Goal: Transaction & Acquisition: Purchase product/service

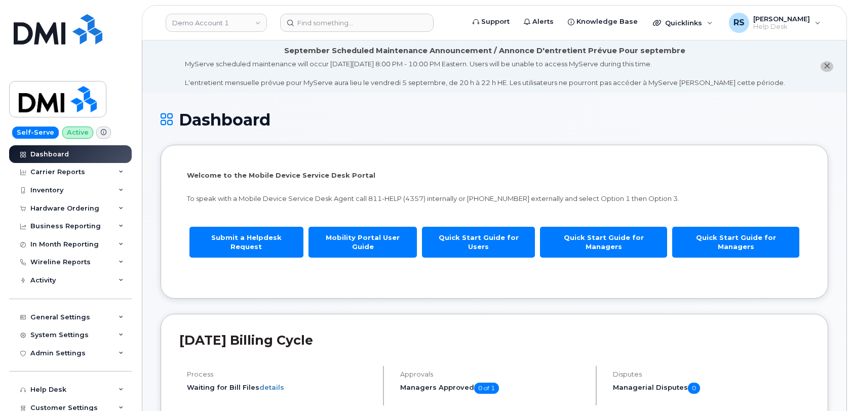
click at [199, 25] on link "Demo Account 1" at bounding box center [216, 23] width 101 height 18
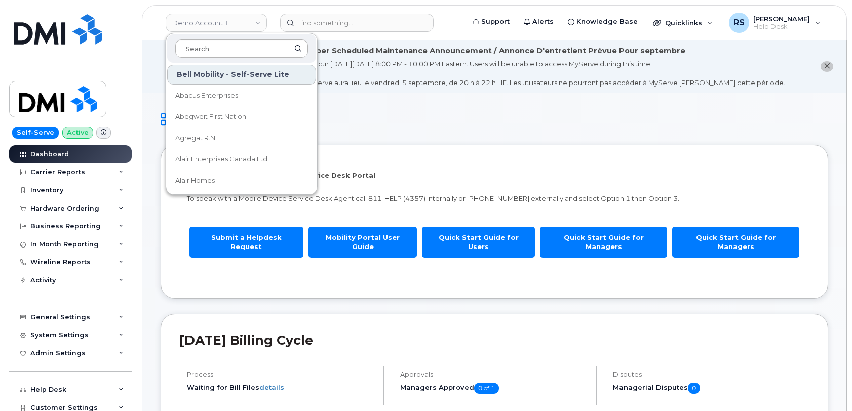
click at [194, 50] on input at bounding box center [241, 49] width 133 height 18
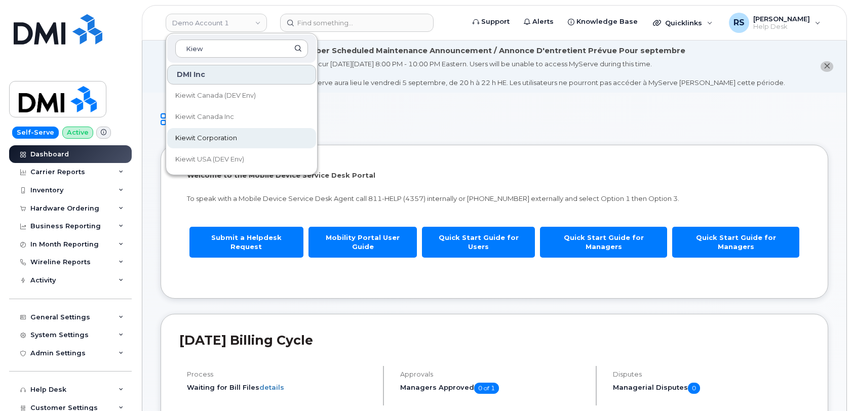
type input "Kiew"
click at [200, 137] on span "Kiewit Corporation" at bounding box center [206, 138] width 62 height 10
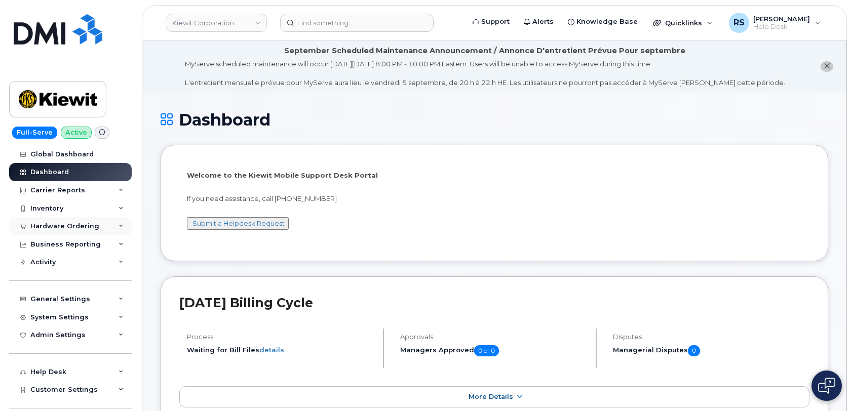
click at [62, 222] on div "Hardware Ordering" at bounding box center [70, 226] width 123 height 18
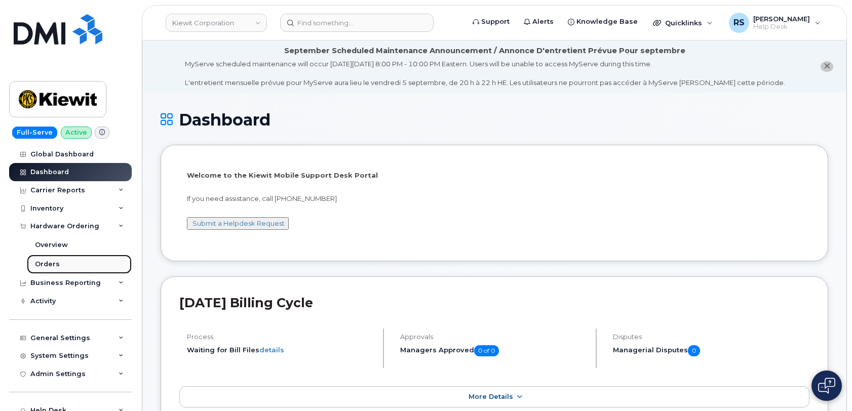
click at [48, 266] on div "Orders" at bounding box center [47, 264] width 25 height 9
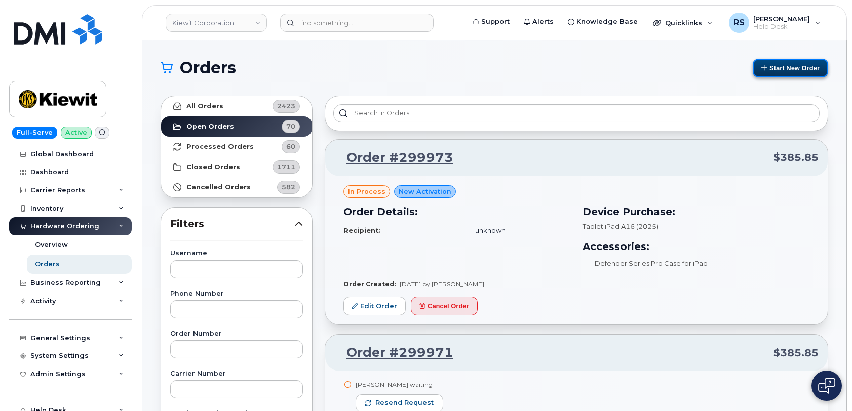
click at [783, 67] on button "Start New Order" at bounding box center [791, 68] width 76 height 19
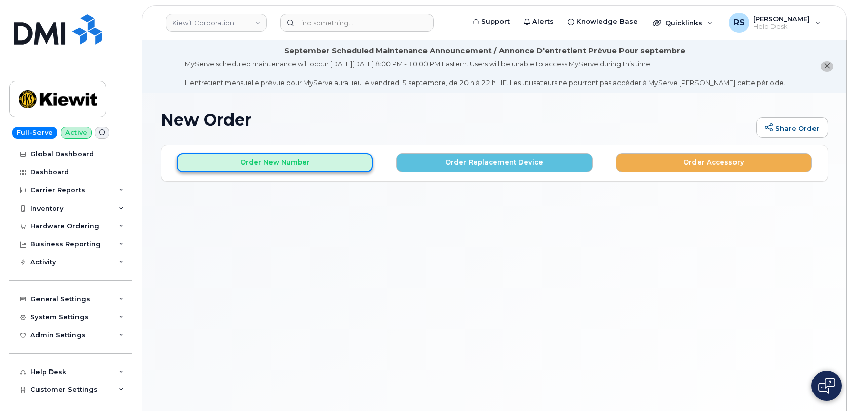
click at [282, 159] on button "Order New Number" at bounding box center [275, 163] width 196 height 19
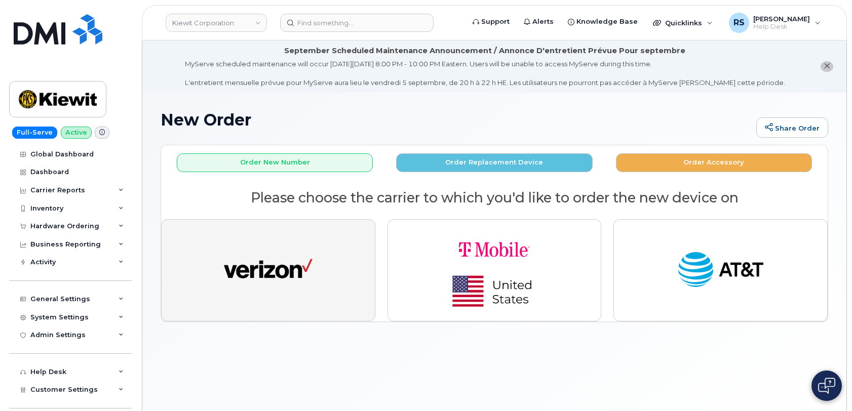
click at [274, 266] on img "button" at bounding box center [268, 271] width 89 height 46
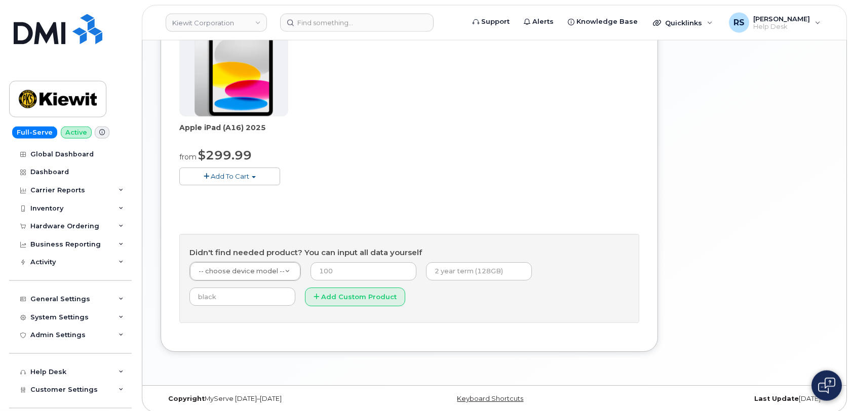
scroll to position [411, 0]
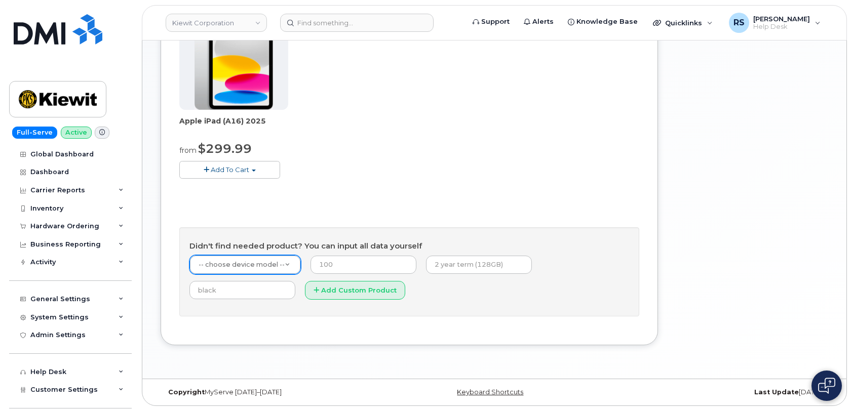
click at [220, 266] on body "Kiewit Corporation Support Alerts Knowledge Base Quicklinks Suspend / Cancel De…" at bounding box center [426, 0] width 852 height 822
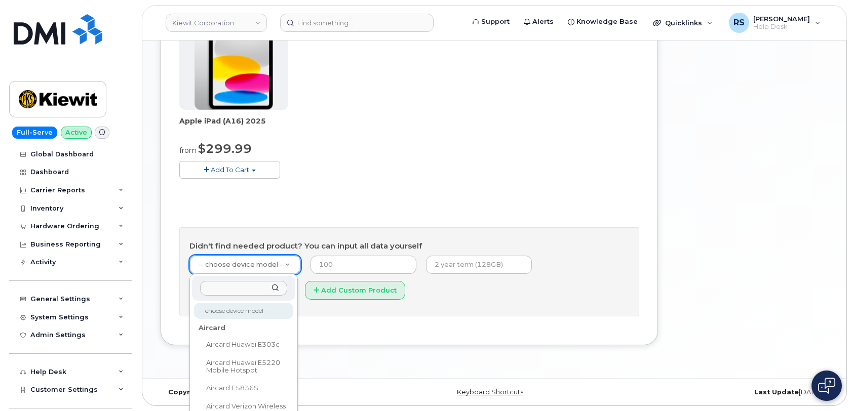
click at [220, 288] on input "text" at bounding box center [243, 288] width 87 height 15
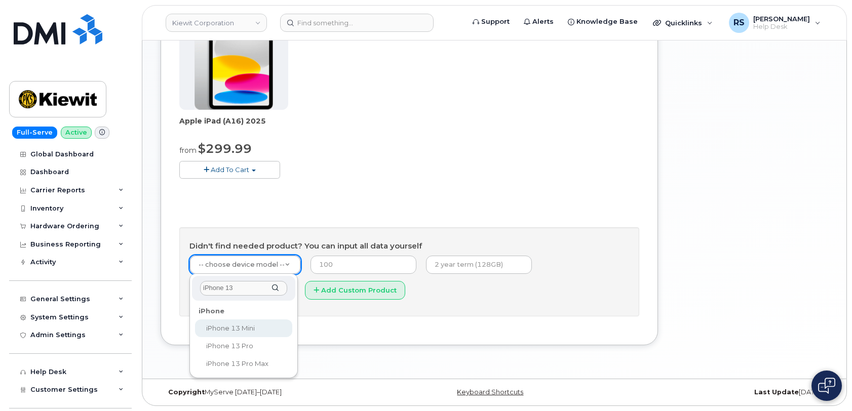
click at [238, 290] on input "iPhone 13" at bounding box center [243, 288] width 87 height 15
type input "iPhone 13"
select select "2612"
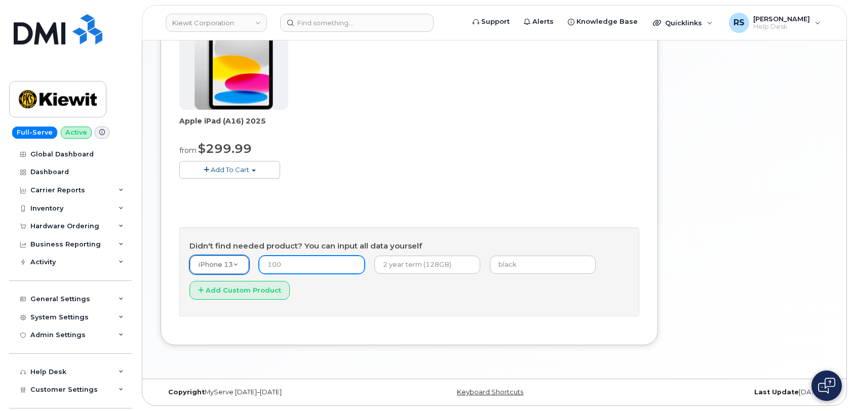
click at [289, 263] on input "number" at bounding box center [312, 265] width 106 height 18
type input "45.00"
click at [619, 394] on div "Last Update 2 days ago" at bounding box center [717, 393] width 222 height 8
click at [239, 266] on body "Kiewit Corporation Support Alerts Knowledge Base Quicklinks Suspend / Cancel De…" at bounding box center [426, 0] width 852 height 822
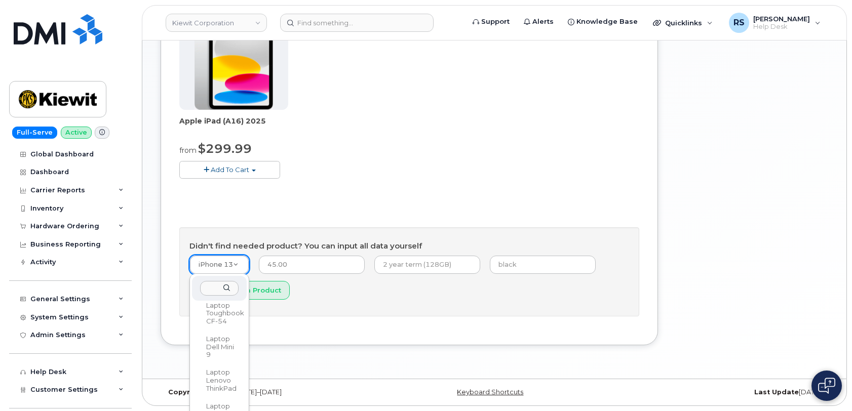
scroll to position [77441, 0]
click at [224, 264] on body "Kiewit Corporation Support Alerts Knowledge Base Quicklinks Suspend / Cancel De…" at bounding box center [426, 0] width 852 height 822
click at [214, 262] on body "Kiewit Corporation Support Alerts Knowledge Base Quicklinks Suspend / Cancel De…" at bounding box center [426, 0] width 852 height 822
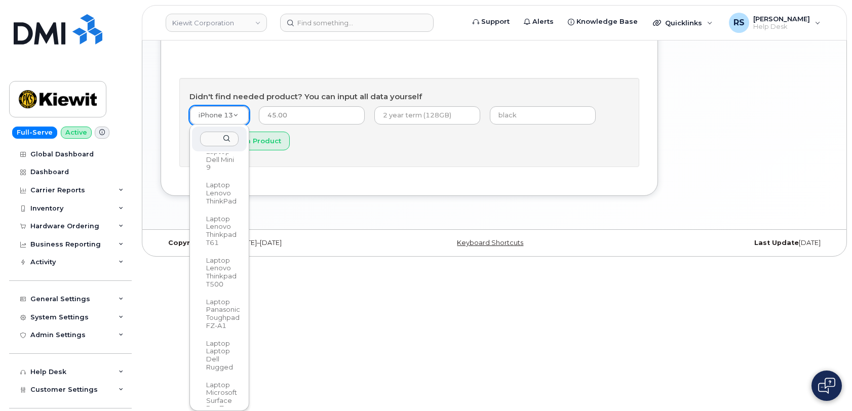
scroll to position [411, 0]
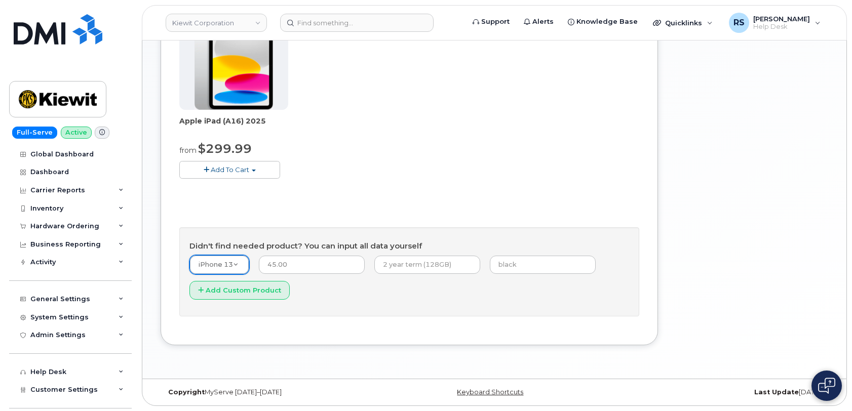
click at [241, 264] on body "Kiewit Corporation Support Alerts Knowledge Base Quicklinks Suspend / Cancel De…" at bounding box center [426, 0] width 852 height 822
paste input "imei 351415636092947"
type input "imei 351415636092947"
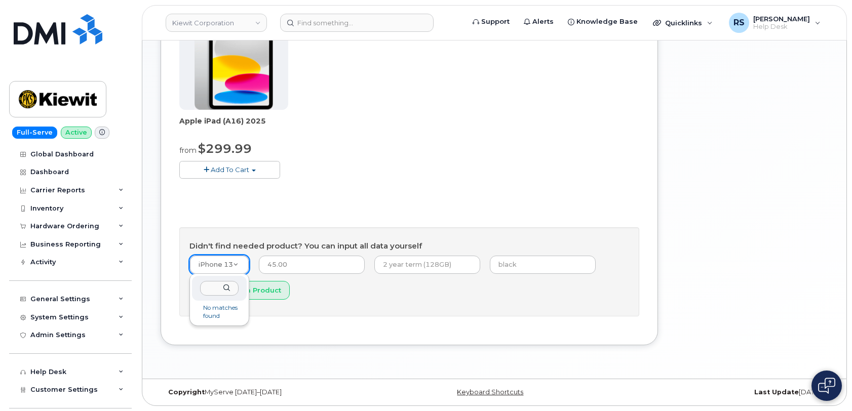
click at [237, 264] on body "Kiewit Corporation Support Alerts Knowledge Base Quicklinks Suspend / Cancel De…" at bounding box center [426, 0] width 852 height 822
click at [378, 306] on form "iPhone 13 -- choose device model -- Aircard Huawei E303c Aircard Huawei E5220 M…" at bounding box center [410, 280] width 440 height 51
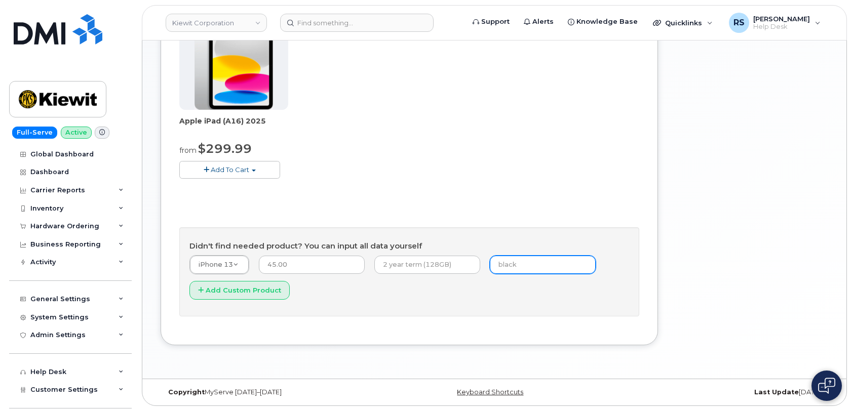
click at [515, 265] on input "text" at bounding box center [543, 265] width 106 height 18
click at [516, 265] on input "text" at bounding box center [543, 265] width 106 height 18
type input "i"
paste input "imei 351415636092947"
type input "imei 351415636092947"
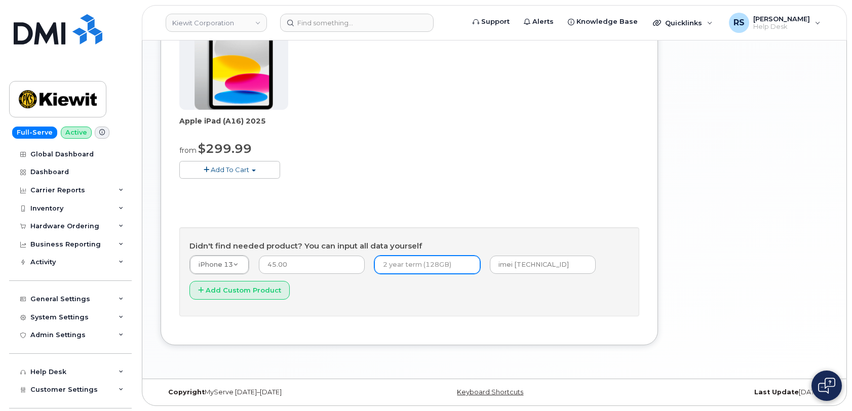
click at [407, 262] on input "text" at bounding box center [427, 265] width 106 height 18
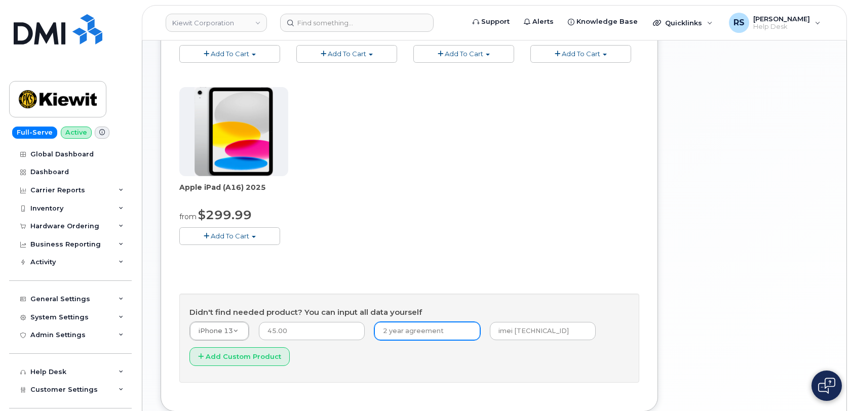
scroll to position [411, 0]
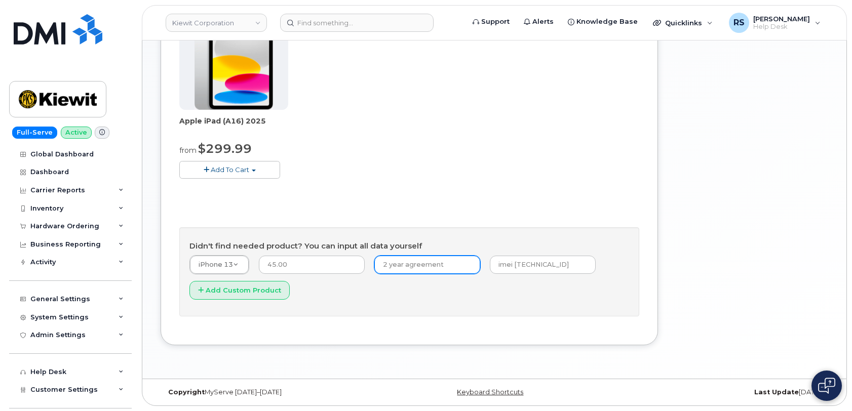
type input "2 year agreement"
click at [455, 297] on form "iPhone 13 -- choose device model -- Aircard Huawei E303c Aircard Huawei E5220 M…" at bounding box center [410, 280] width 440 height 51
click at [257, 292] on button "Add Custom Product" at bounding box center [240, 290] width 100 height 19
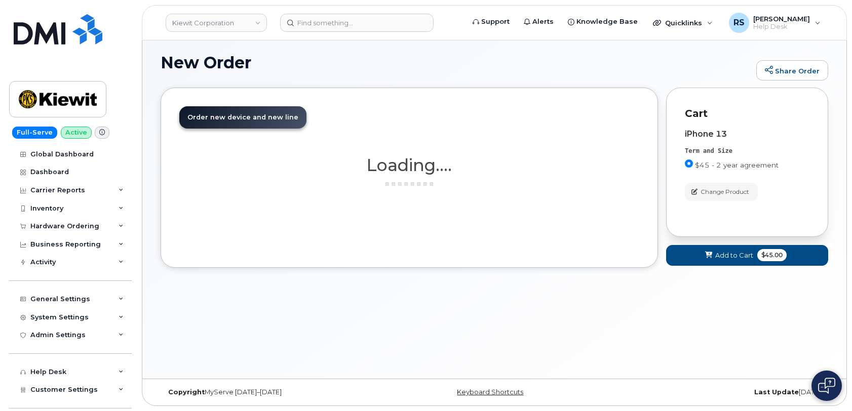
scroll to position [57, 0]
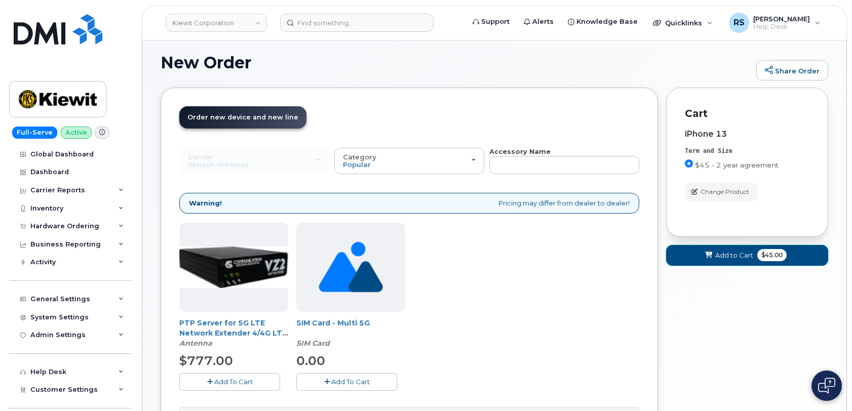
click at [734, 253] on span "Add to Cart" at bounding box center [734, 256] width 38 height 10
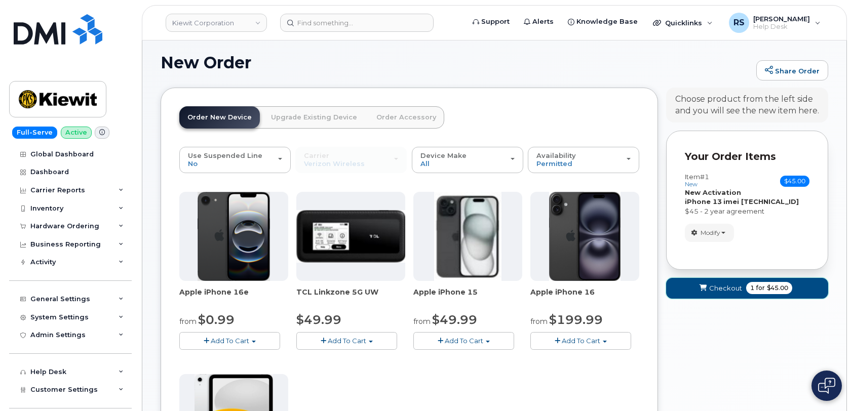
click at [744, 292] on button "Checkout 1 for $45.00" at bounding box center [747, 288] width 162 height 21
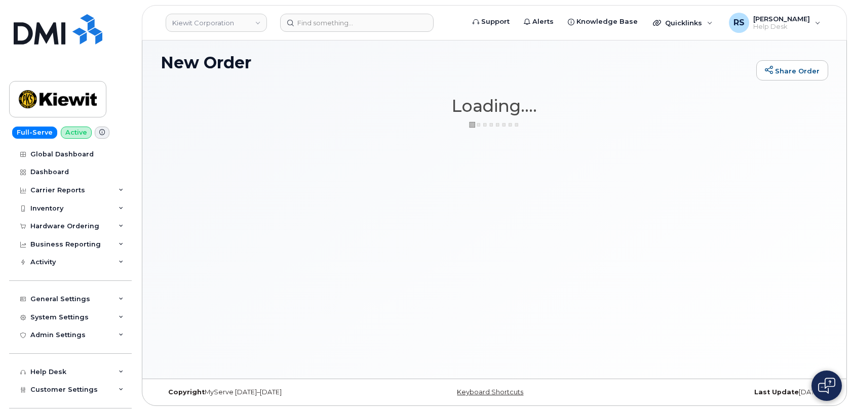
click at [359, 270] on div "New Order Share Order × Share This Order If you want to allow others to create …" at bounding box center [494, 207] width 704 height 344
click at [254, 148] on div "New Order Share Order × Share This Order If you want to allow others to create …" at bounding box center [494, 207] width 704 height 344
click at [323, 144] on div "New Order Share Order × Share This Order If you want to allow others to create …" at bounding box center [494, 207] width 704 height 344
click at [296, 194] on div "New Order Share Order × Share This Order If you want to allow others to create …" at bounding box center [494, 207] width 704 height 344
click at [569, 166] on div "New Order Share Order × Share This Order If you want to allow others to create …" at bounding box center [494, 207] width 704 height 344
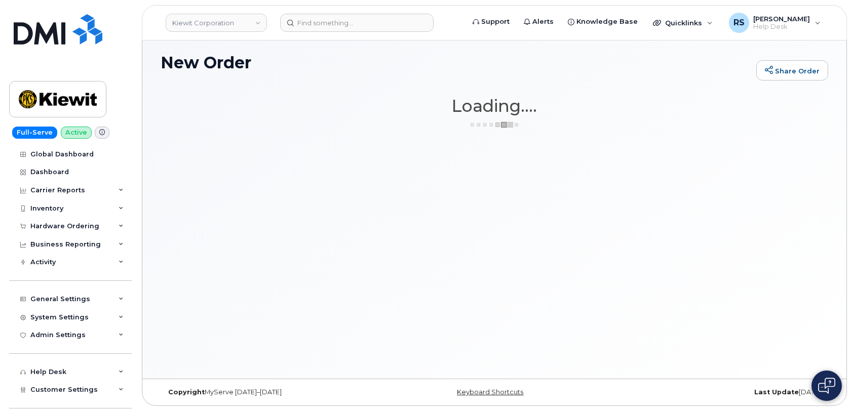
click at [360, 60] on h1 "New Order" at bounding box center [456, 63] width 591 height 18
click at [365, 85] on div "New Order Share Order" at bounding box center [495, 71] width 668 height 34
click at [386, 142] on div "New Order Share Order × Share This Order If you want to allow others to create …" at bounding box center [494, 207] width 704 height 344
click at [401, 142] on div "New Order Share Order × Share This Order If you want to allow others to create …" at bounding box center [494, 207] width 704 height 344
click at [298, 183] on div "New Order Share Order × Share This Order If you want to allow others to create …" at bounding box center [494, 207] width 704 height 344
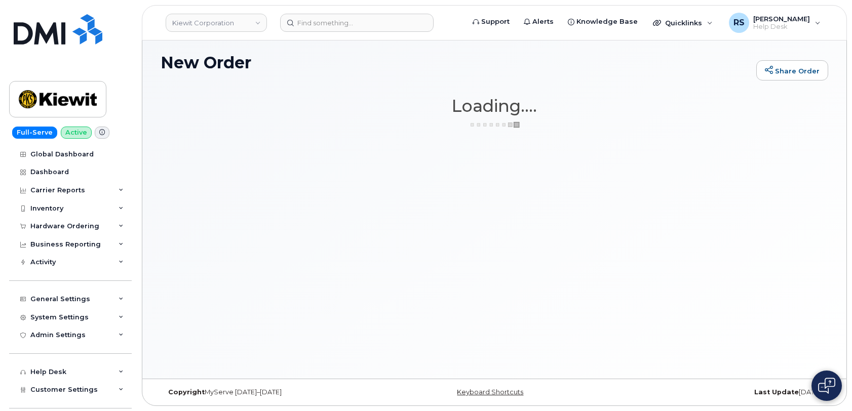
click at [304, 86] on div "New Order Share Order" at bounding box center [495, 71] width 668 height 34
click at [279, 100] on h1 "Loading...." at bounding box center [495, 106] width 668 height 18
click at [280, 100] on h1 "Loading...." at bounding box center [495, 106] width 668 height 18
